Goal: Task Accomplishment & Management: Manage account settings

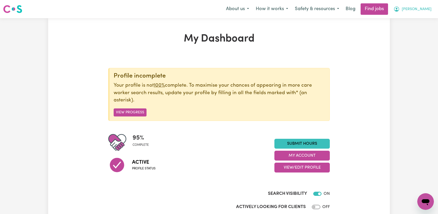
click at [418, 9] on span "[PERSON_NAME]" at bounding box center [417, 9] width 30 height 6
click at [408, 19] on link "My Account" at bounding box center [414, 20] width 41 height 10
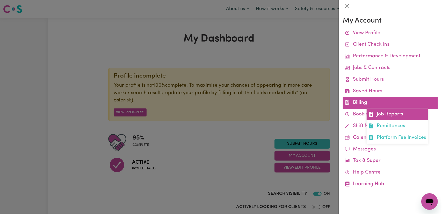
click at [382, 115] on link "Job Reports" at bounding box center [397, 115] width 61 height 12
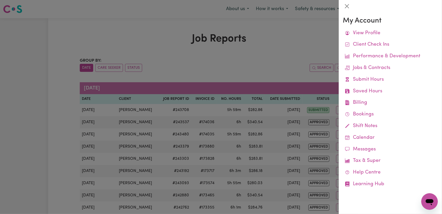
click at [274, 65] on div at bounding box center [221, 107] width 442 height 214
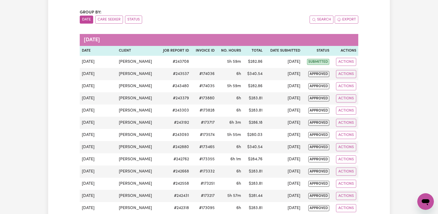
scroll to position [17, 0]
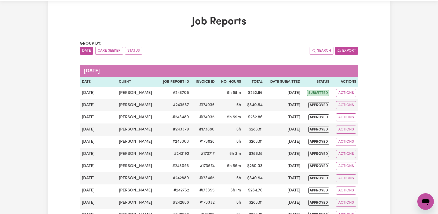
click at [350, 51] on button "Export" at bounding box center [347, 51] width 24 height 8
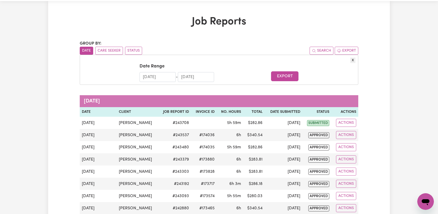
click at [165, 76] on input "[DATE]" at bounding box center [158, 77] width 36 height 10
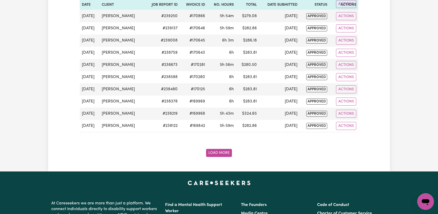
scroll to position [656, 0]
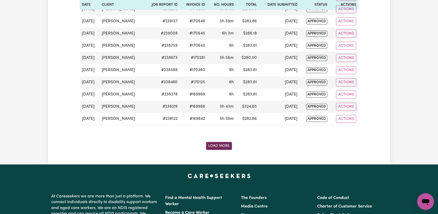
click at [223, 142] on button "Load More" at bounding box center [219, 146] width 26 height 8
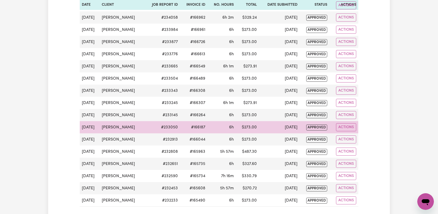
scroll to position [1330, 0]
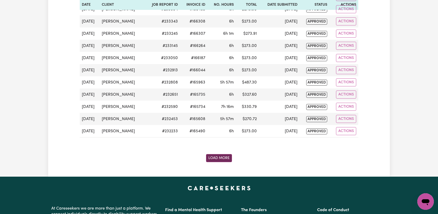
click at [216, 154] on button "Load More" at bounding box center [219, 158] width 26 height 8
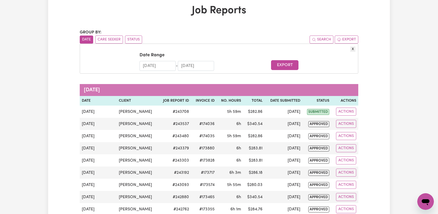
scroll to position [0, 0]
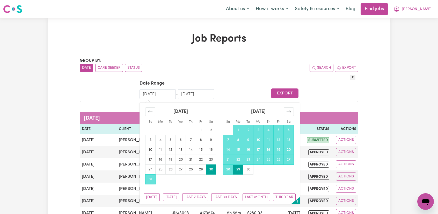
click at [155, 93] on input "[DATE]" at bounding box center [158, 94] width 36 height 10
type input "[DATE]"
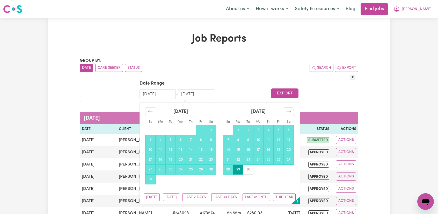
click at [192, 94] on input "[DATE]" at bounding box center [196, 94] width 36 height 10
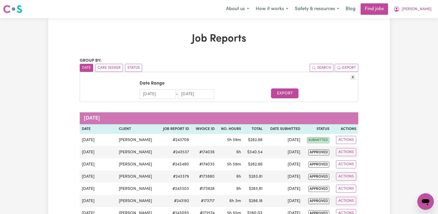
click at [185, 96] on input "[DATE]" at bounding box center [196, 94] width 36 height 10
type input "[DATE]"
click at [242, 91] on form "Date Range [DATE] Navigate forward to interact with the calendar and select a d…" at bounding box center [219, 89] width 273 height 19
click at [280, 93] on button "Export" at bounding box center [284, 93] width 27 height 10
